Goal: Task Accomplishment & Management: Manage account settings

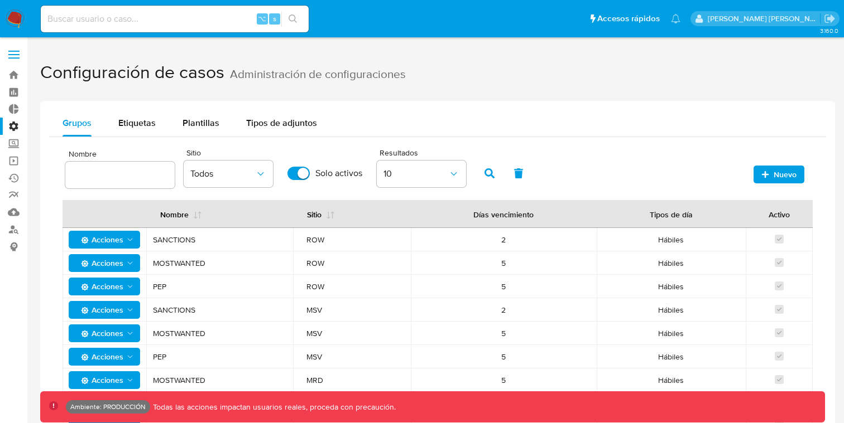
click at [18, 58] on span at bounding box center [13, 58] width 11 height 2
click at [0, 0] on input "checkbox" at bounding box center [0, 0] width 0 height 0
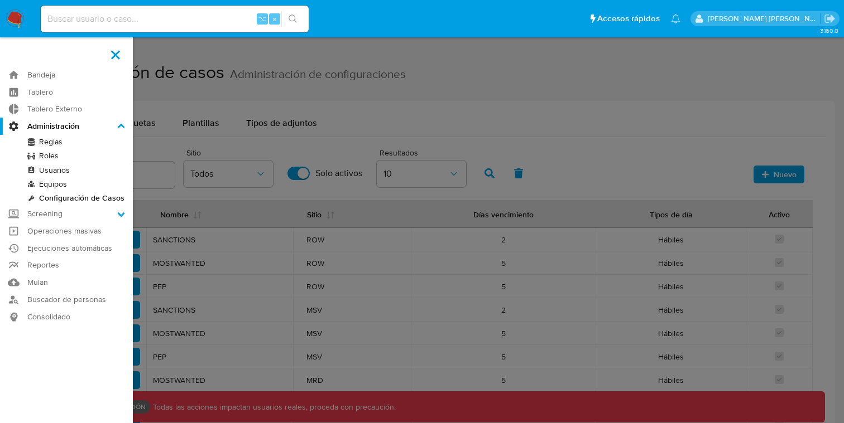
click at [49, 169] on link "Usuarios" at bounding box center [66, 170] width 133 height 14
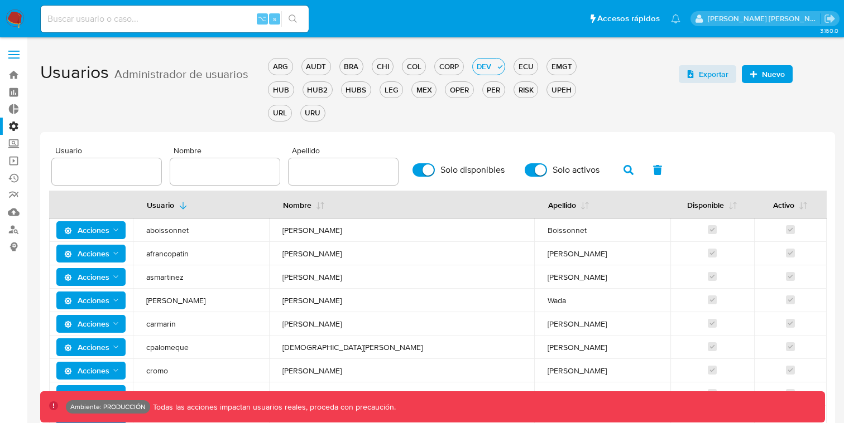
click at [131, 145] on div "Usuario Nombre Apellido Solo disponibles Solo activos Usuario Nombre Apellido D…" at bounding box center [437, 314] width 794 height 365
click at [112, 168] on input "text" at bounding box center [106, 172] width 109 height 15
paste input "jtosini"
type input "jtosini"
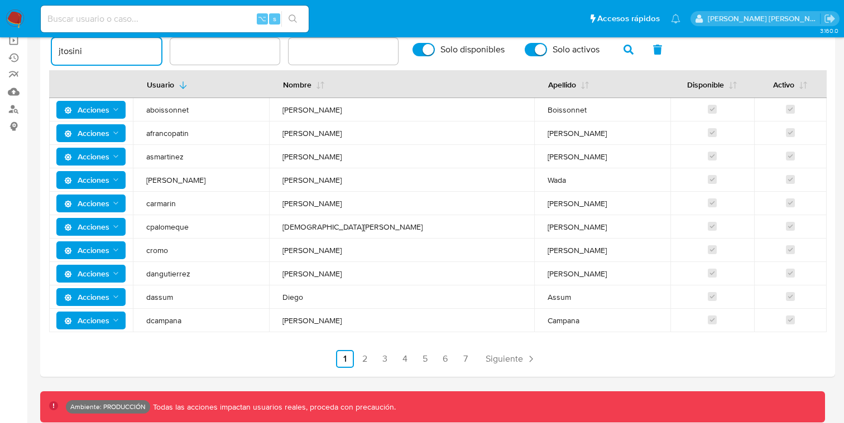
scroll to position [80, 0]
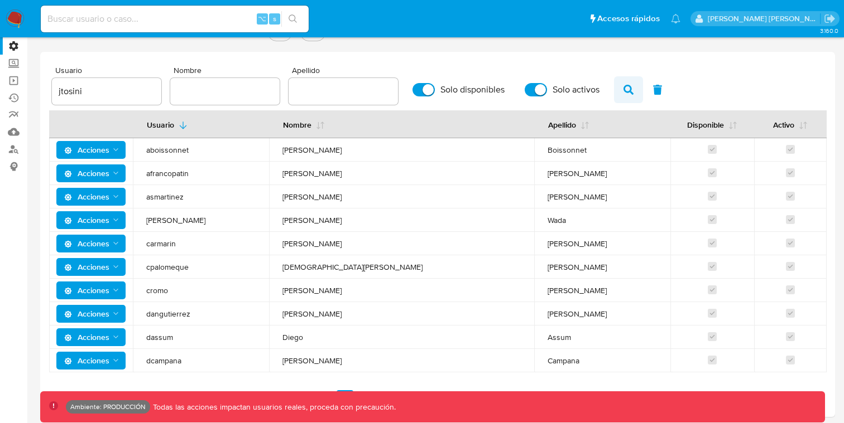
click at [629, 85] on icon "button" at bounding box center [628, 90] width 10 height 10
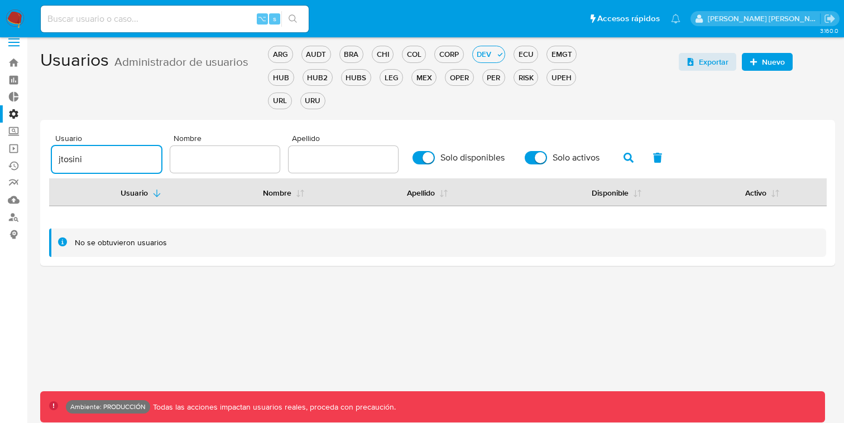
click at [100, 158] on input "jtosini" at bounding box center [106, 159] width 109 height 15
click at [494, 52] on div "DEV" at bounding box center [484, 54] width 23 height 11
click at [283, 54] on div "ARG" at bounding box center [279, 54] width 23 height 11
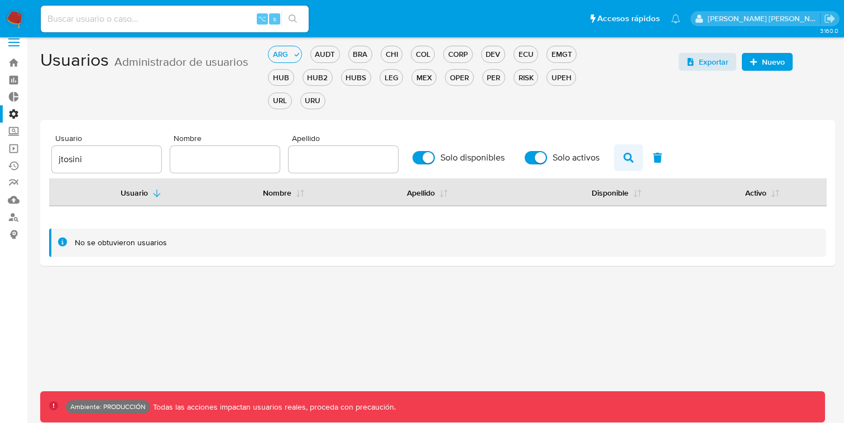
click at [633, 159] on button "button" at bounding box center [628, 157] width 29 height 27
click at [363, 54] on div "BRA" at bounding box center [360, 54] width 23 height 11
click at [454, 55] on div "CORP" at bounding box center [458, 54] width 28 height 11
click at [420, 58] on div "COL" at bounding box center [413, 54] width 23 height 11
click at [376, 56] on div "CHI" at bounding box center [382, 54] width 21 height 11
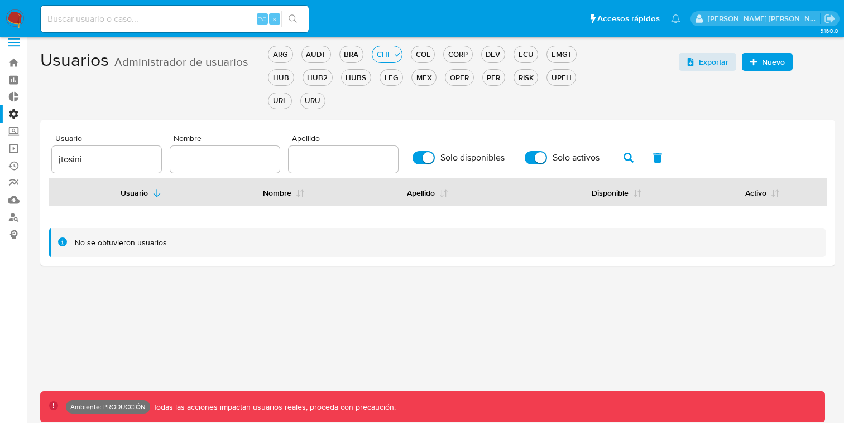
click at [83, 171] on div "jtosini" at bounding box center [106, 159] width 109 height 27
click at [91, 166] on div "jtosini" at bounding box center [106, 159] width 109 height 27
click at [623, 153] on icon "button" at bounding box center [628, 158] width 10 height 10
click at [452, 79] on div "OPER" at bounding box center [458, 78] width 27 height 11
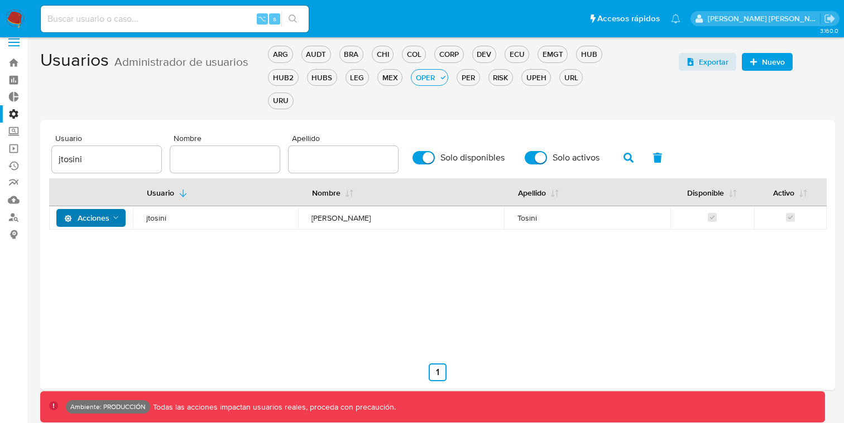
click at [112, 216] on icon "Acciones" at bounding box center [116, 218] width 9 height 9
click at [89, 242] on button "Detalle" at bounding box center [93, 246] width 100 height 27
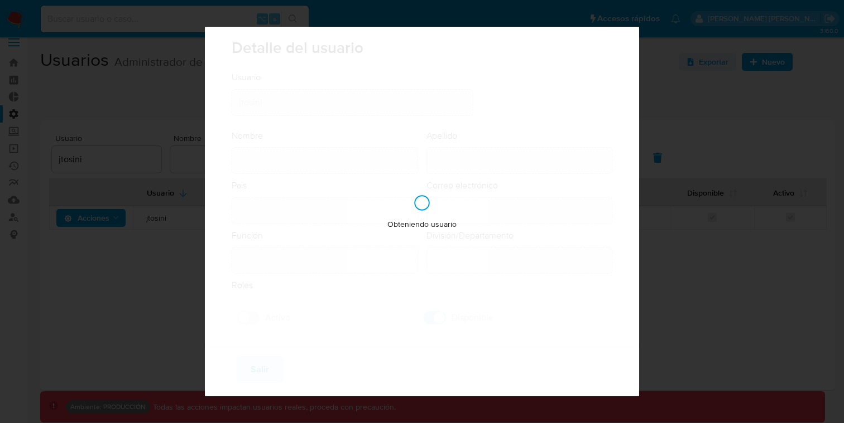
type input "Juan Pablo"
type input "Tosini"
type input "Argentina"
type input "juan.tosini@mercadolibre.com"
type input "Gerente (80001635)"
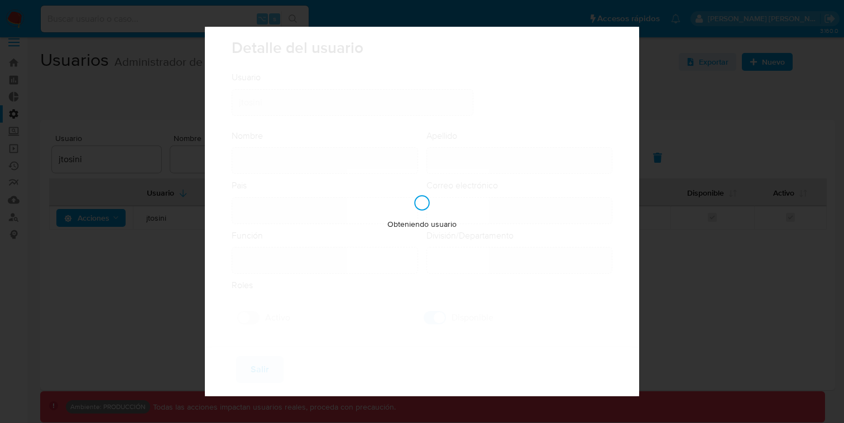
type input "Risk & Compliance Risk & Compliance Operations"
checkbox input "true"
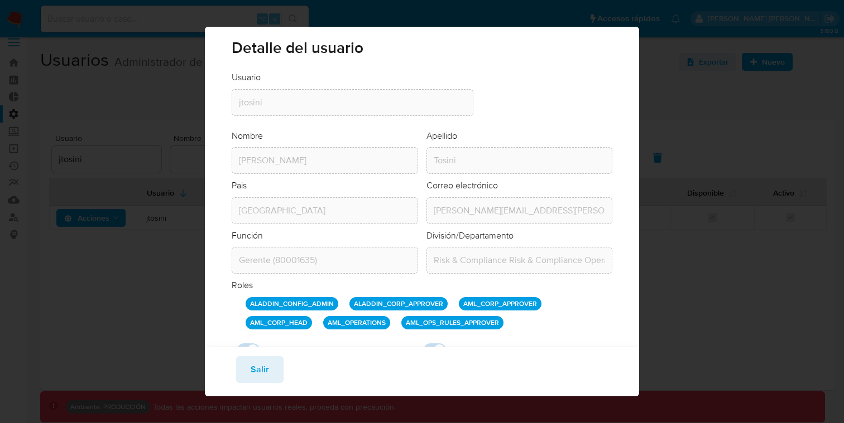
scroll to position [41, 0]
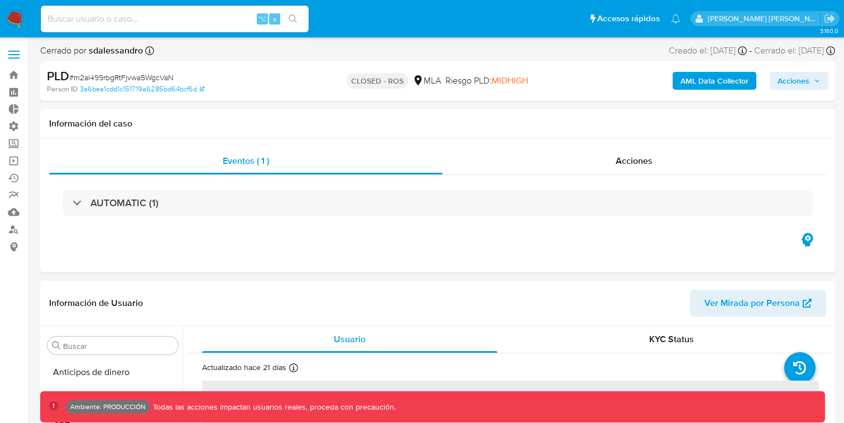
select select "10"
